Goal: Task Accomplishment & Management: Manage account settings

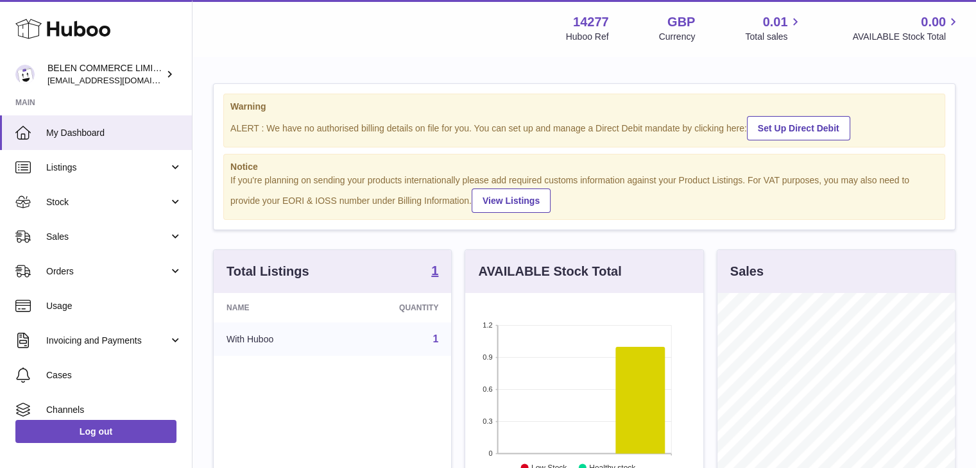
scroll to position [200, 238]
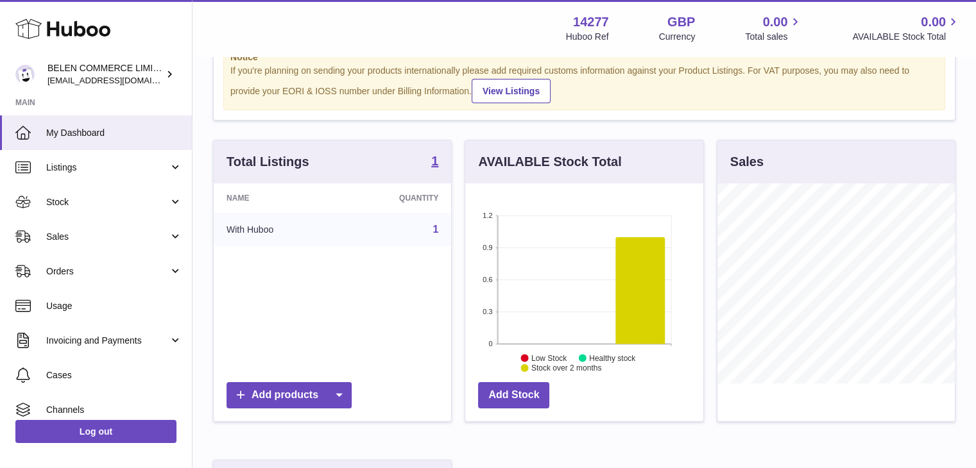
scroll to position [193, 0]
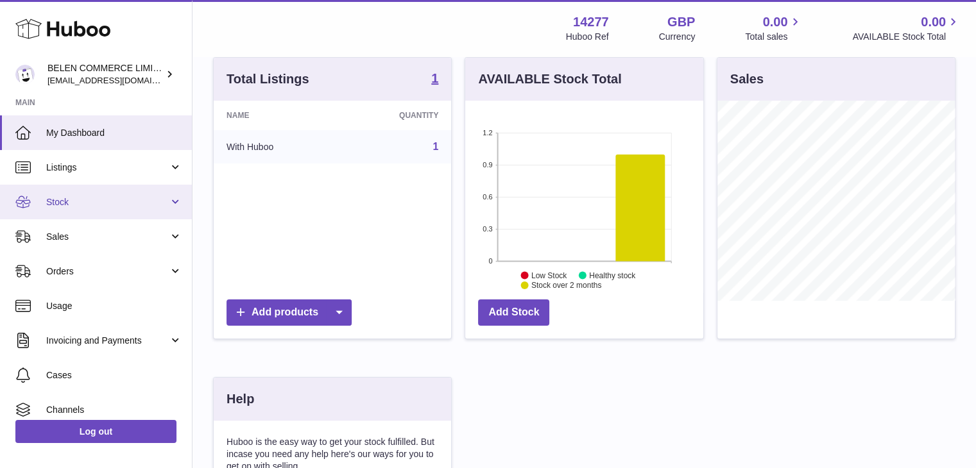
click at [62, 211] on link "Stock" at bounding box center [96, 202] width 192 height 35
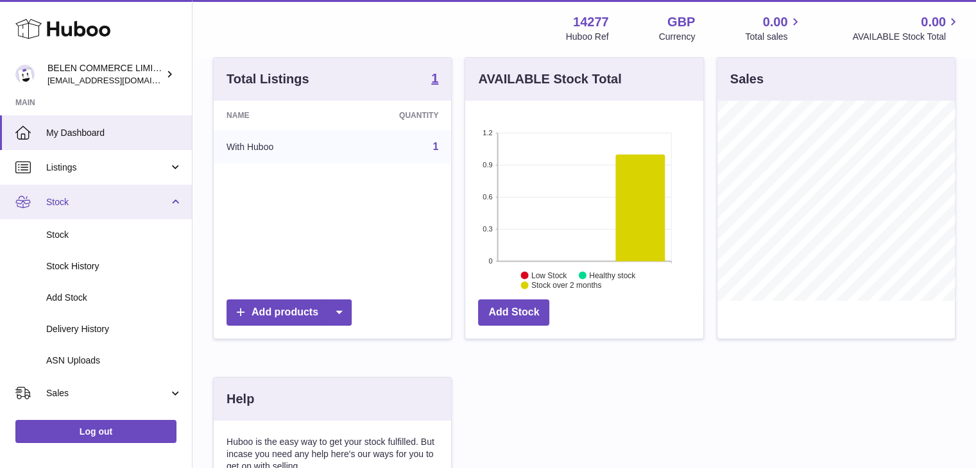
click at [62, 211] on link "Stock" at bounding box center [96, 202] width 192 height 35
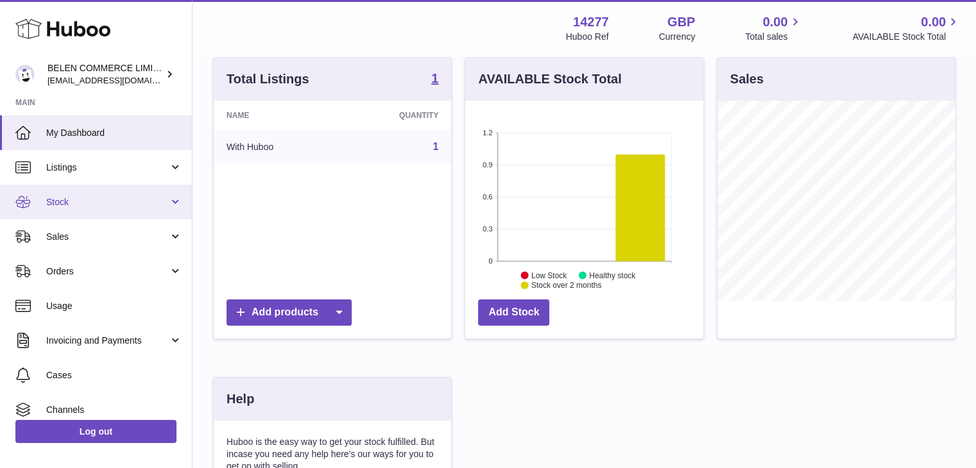
click at [67, 209] on link "Stock" at bounding box center [96, 202] width 192 height 35
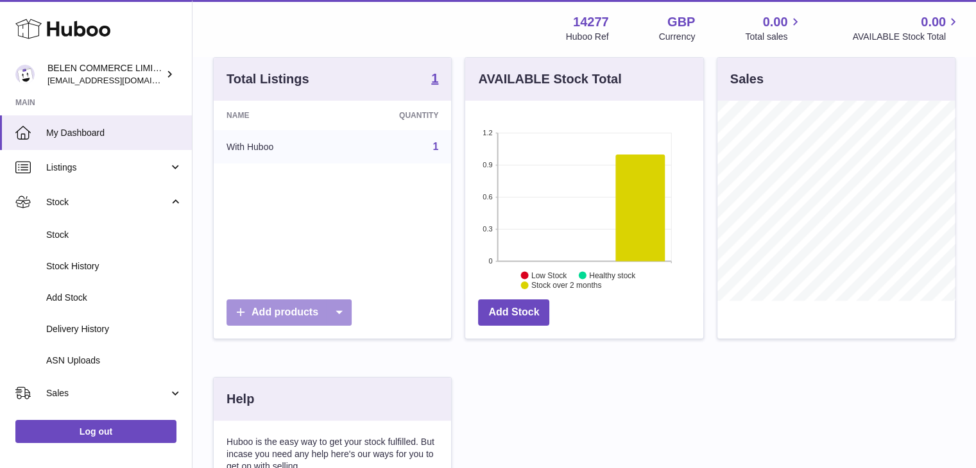
click at [336, 309] on icon at bounding box center [339, 313] width 26 height 26
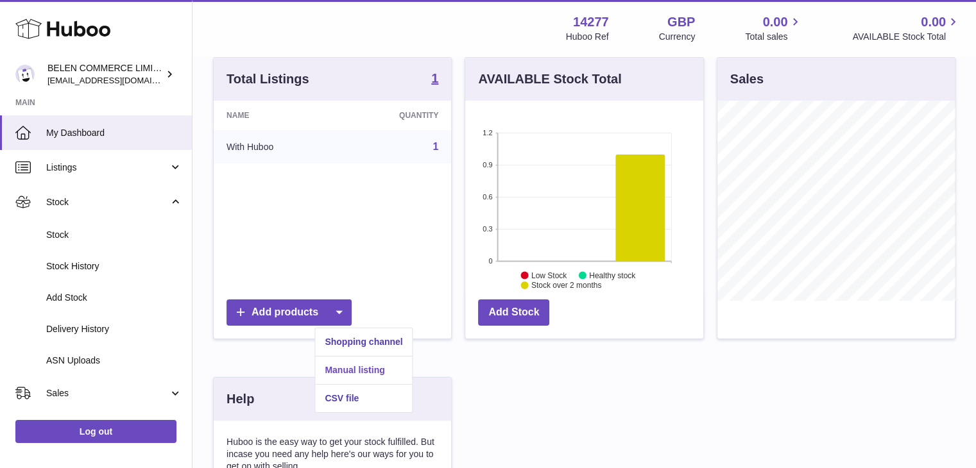
click at [359, 372] on link "Manual listing" at bounding box center [363, 371] width 97 height 28
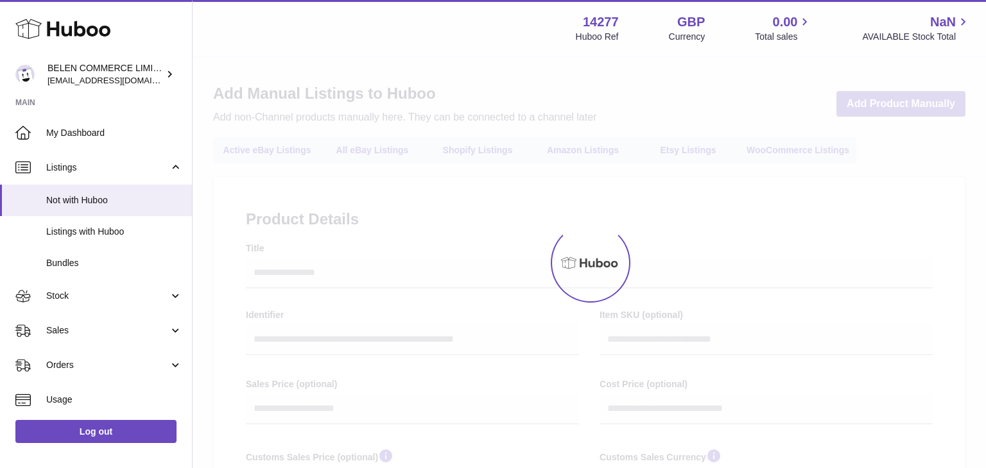
select select
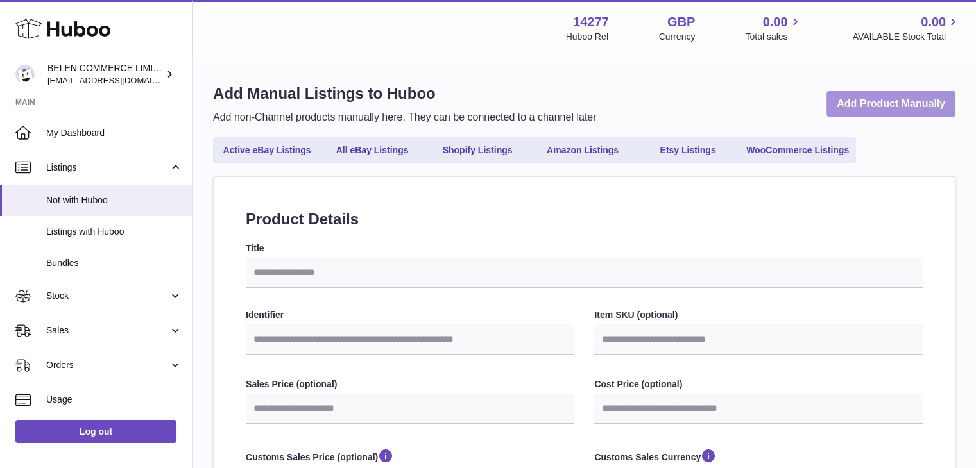
click at [881, 112] on link "Add Product Manually" at bounding box center [891, 104] width 129 height 26
select select
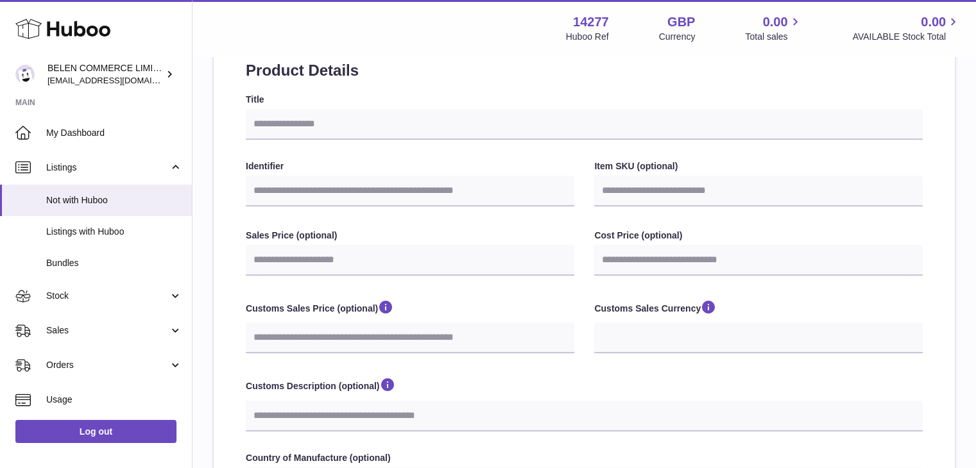
scroll to position [128, 0]
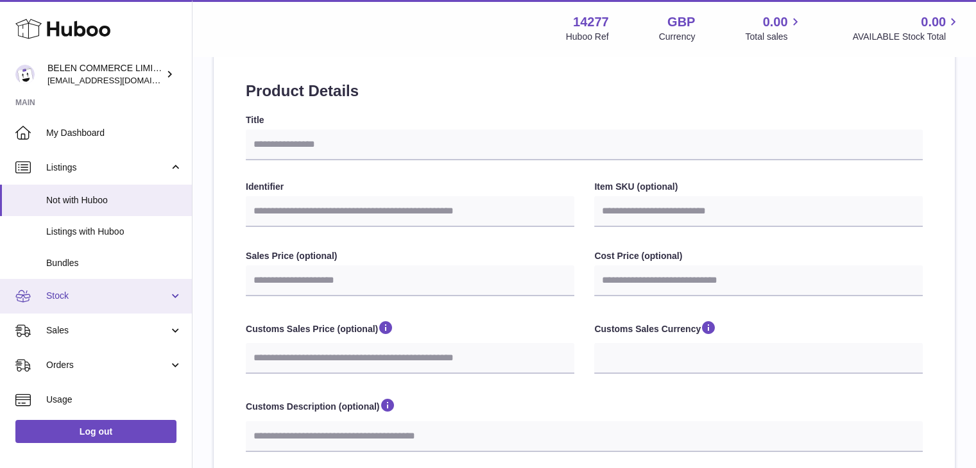
click at [85, 299] on span "Stock" at bounding box center [107, 296] width 123 height 12
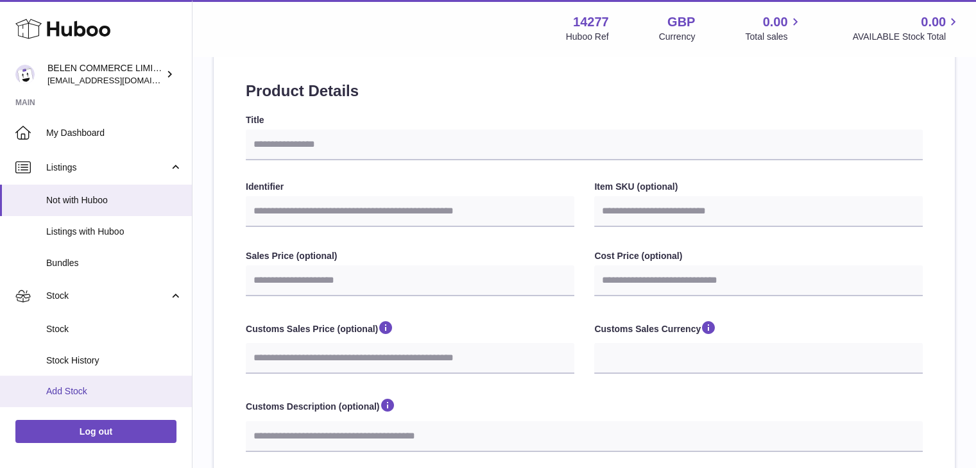
click at [99, 386] on span "Add Stock" at bounding box center [114, 392] width 136 height 12
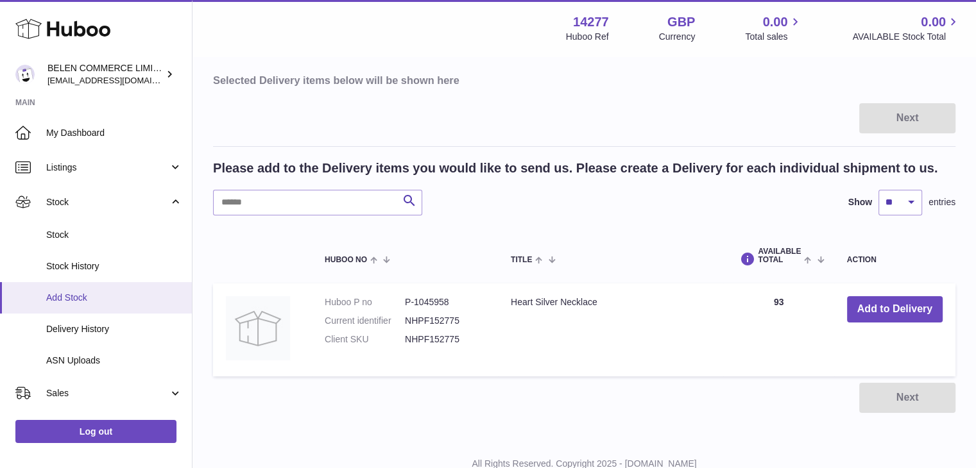
scroll to position [64, 0]
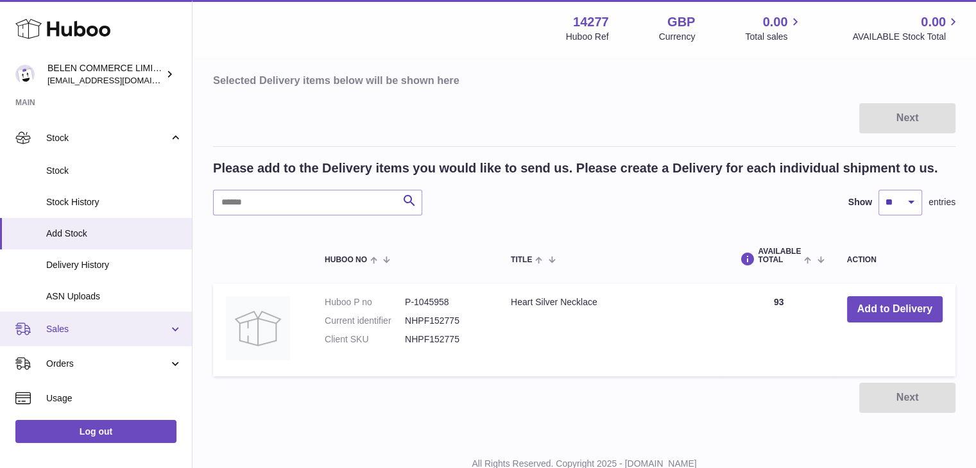
click at [101, 331] on span "Sales" at bounding box center [107, 329] width 123 height 12
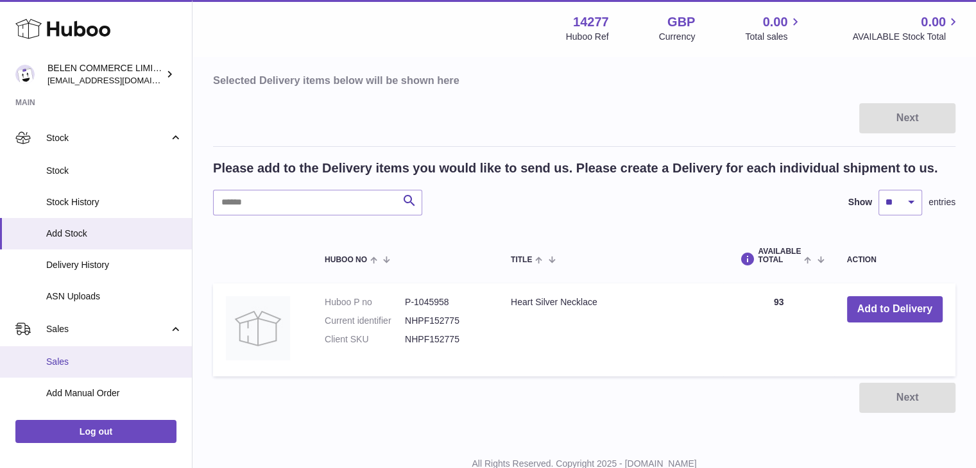
click at [102, 363] on span "Sales" at bounding box center [114, 362] width 136 height 12
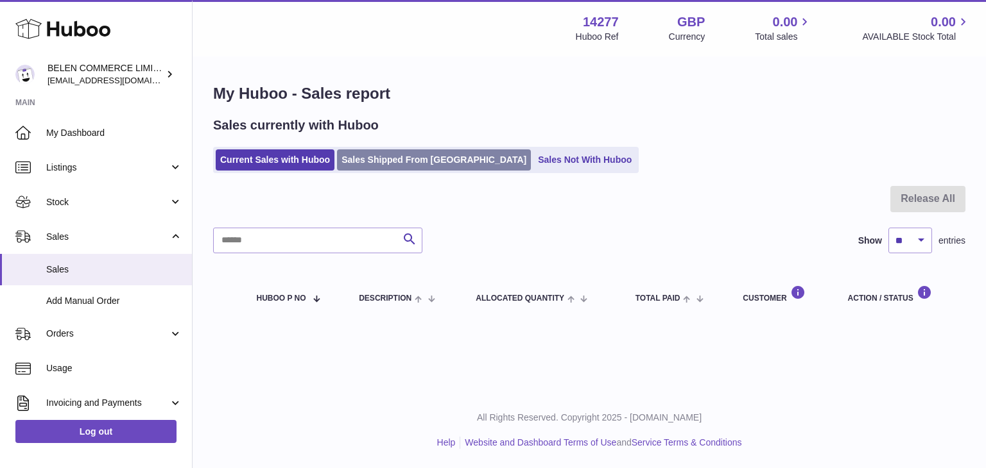
click at [404, 162] on link "Sales Shipped From [GEOGRAPHIC_DATA]" at bounding box center [434, 160] width 194 height 21
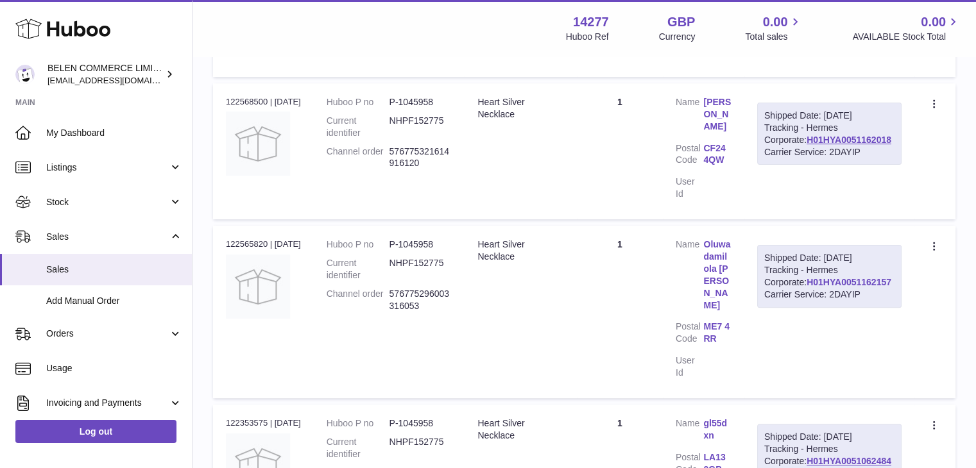
scroll to position [385, 0]
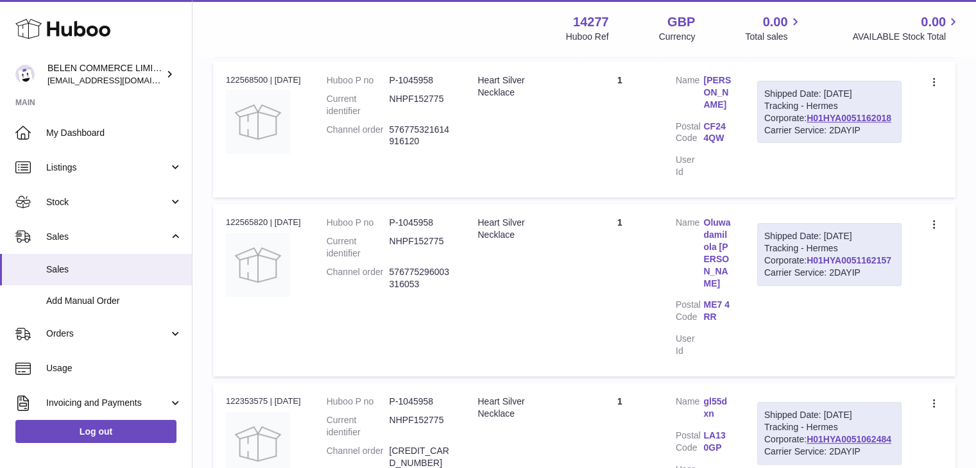
click at [807, 266] on link "H01HYA0051162157" at bounding box center [849, 260] width 85 height 10
